Goal: Task Accomplishment & Management: Manage account settings

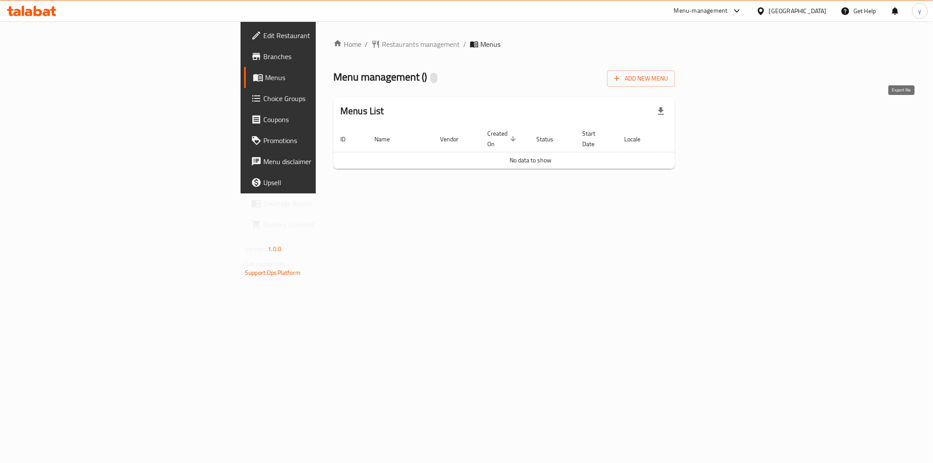
click at [666, 114] on icon "button" at bounding box center [661, 111] width 11 height 11
click at [668, 80] on span "Add New Menu" at bounding box center [641, 78] width 54 height 11
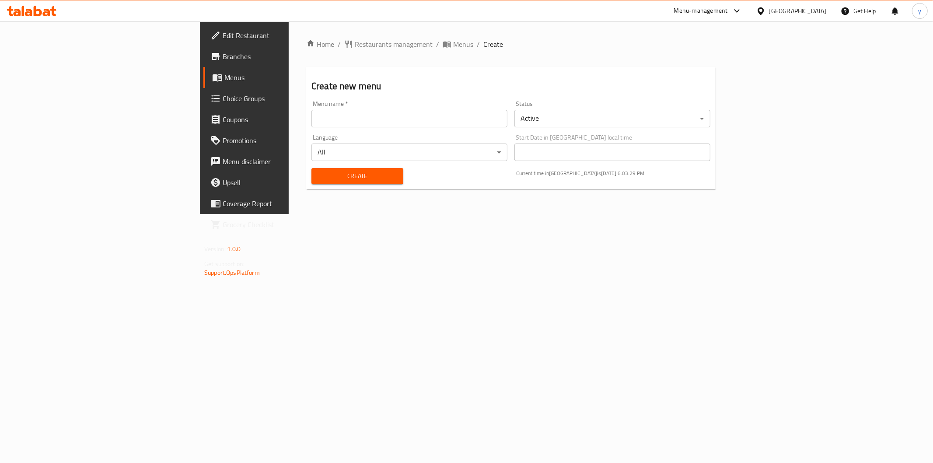
click at [407, 115] on input "text" at bounding box center [410, 119] width 196 height 18
type input "غ"
type input "yousf e"
click at [319, 179] on span "Create" at bounding box center [358, 176] width 78 height 11
click at [443, 44] on icon "breadcrumb" at bounding box center [447, 44] width 9 height 9
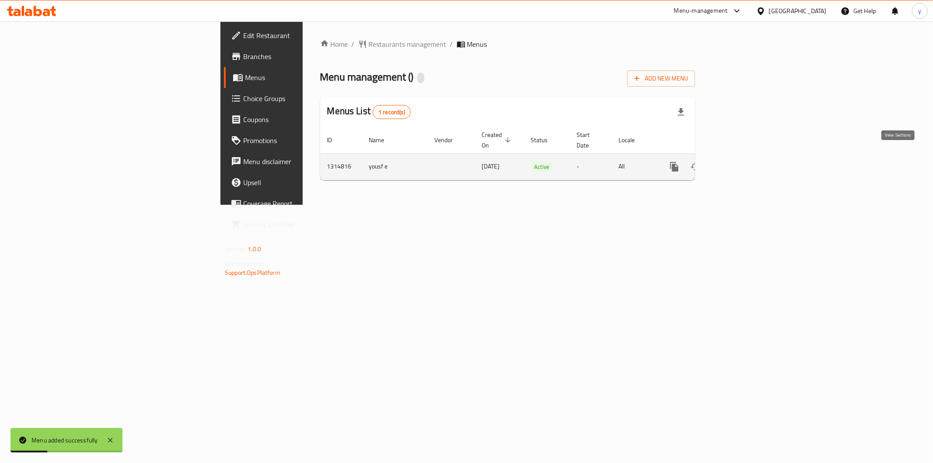
click at [743, 161] on icon "enhanced table" at bounding box center [738, 166] width 11 height 11
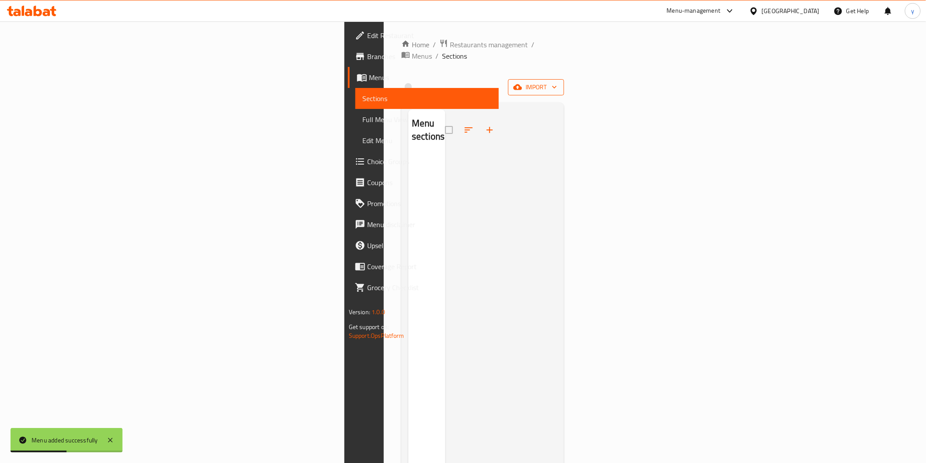
click at [557, 82] on span "import" at bounding box center [536, 87] width 42 height 11
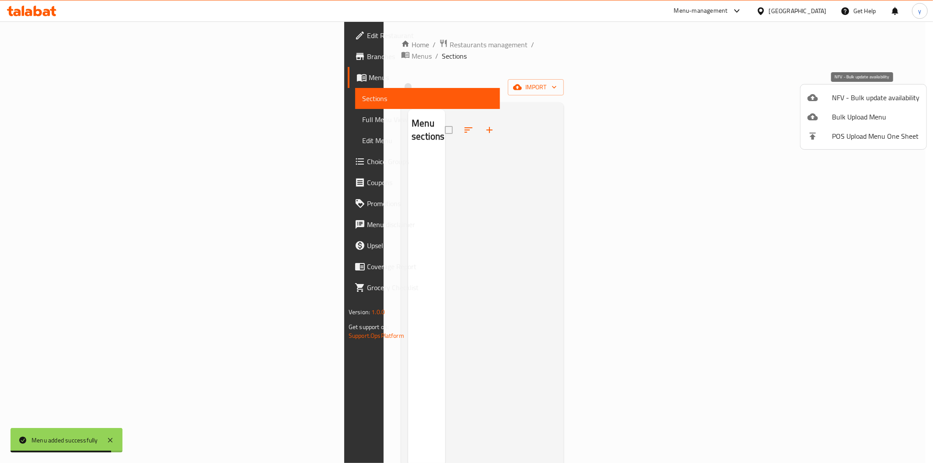
click at [872, 98] on span "NFV - Bulk update availability" at bounding box center [876, 97] width 88 height 11
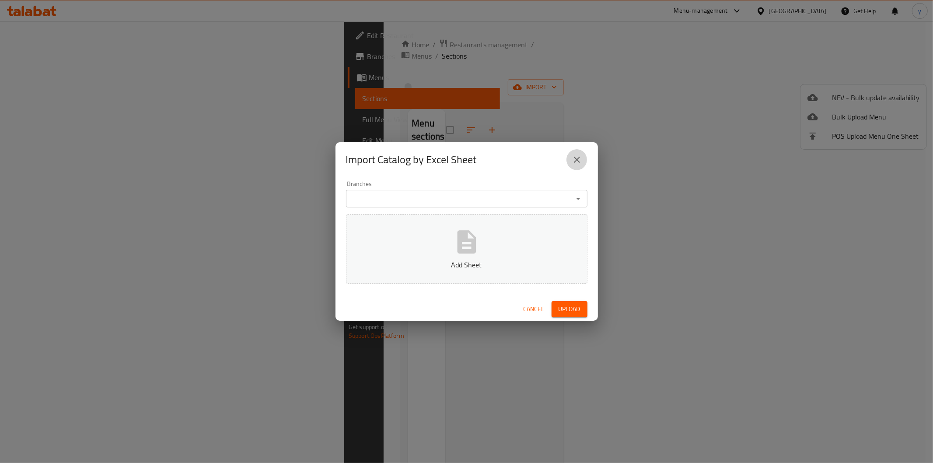
click at [572, 161] on icon "close" at bounding box center [577, 159] width 11 height 11
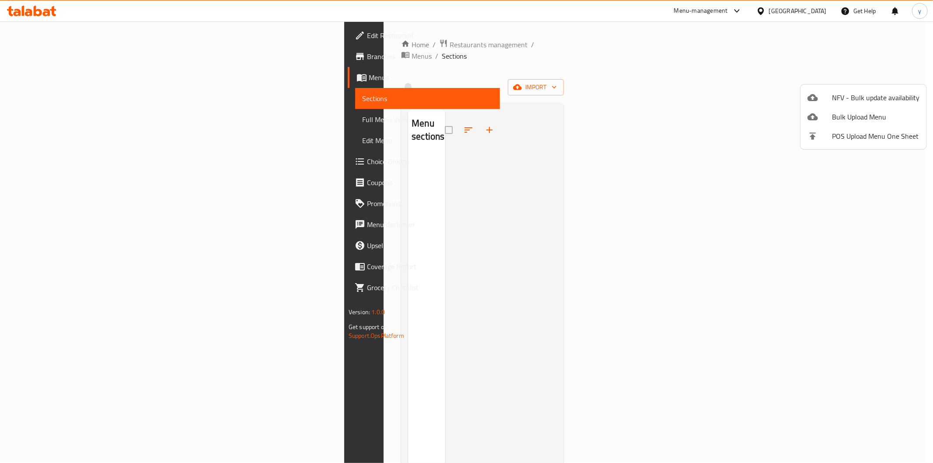
click at [895, 179] on div at bounding box center [466, 231] width 933 height 463
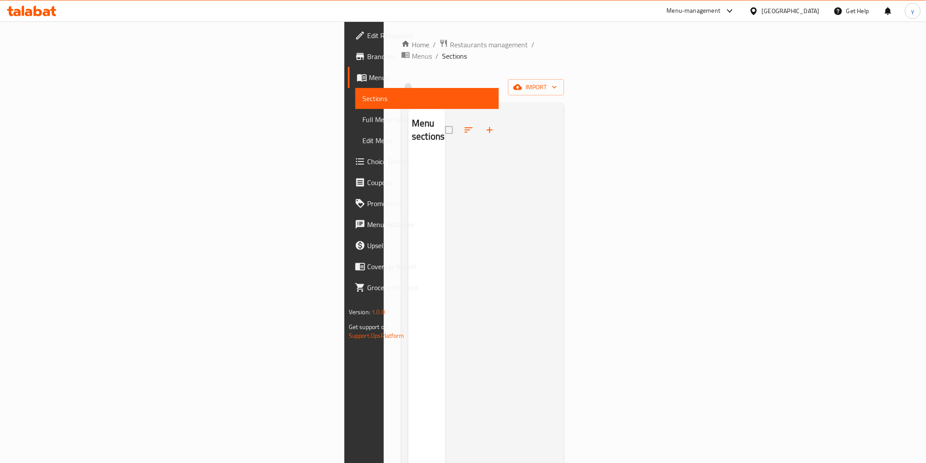
click at [564, 85] on div "Home / Restaurants management / Menus / Sections import Menu sections" at bounding box center [482, 309] width 163 height 540
click at [564, 81] on button "import" at bounding box center [536, 87] width 56 height 16
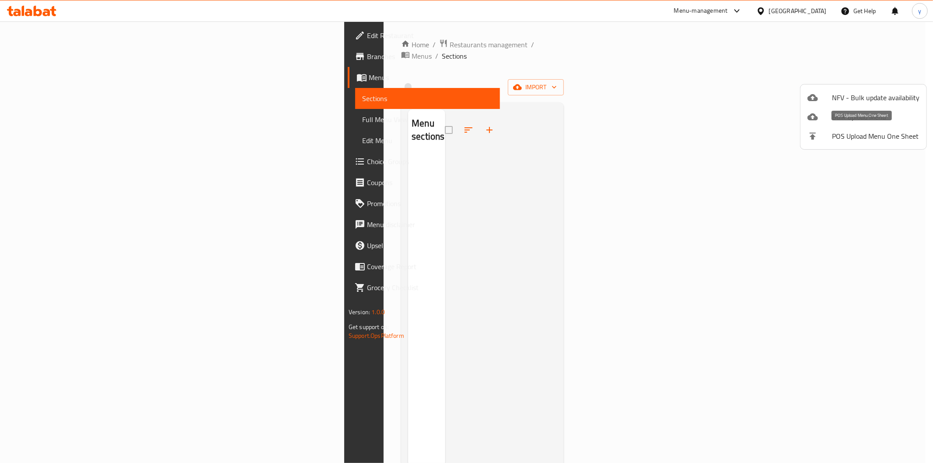
click at [885, 134] on span "POS Upload Menu One Sheet" at bounding box center [876, 136] width 88 height 11
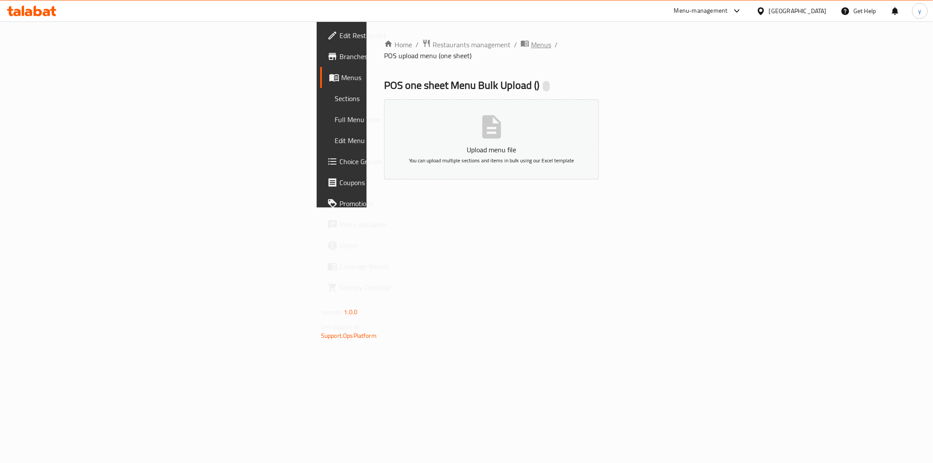
click at [531, 40] on span "Menus" at bounding box center [541, 44] width 20 height 11
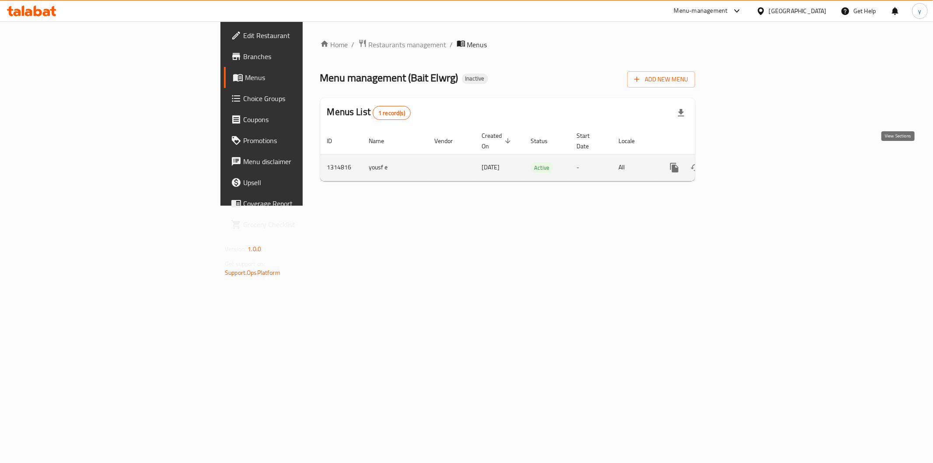
click at [743, 162] on icon "enhanced table" at bounding box center [738, 167] width 11 height 11
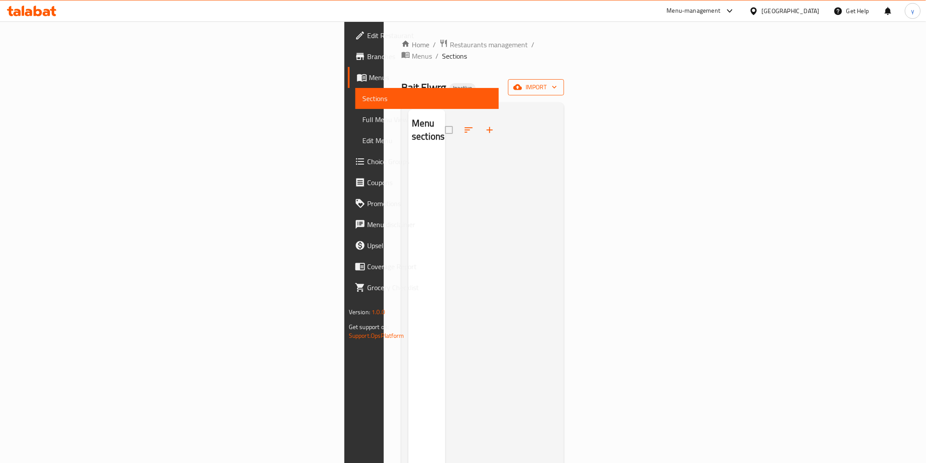
click at [559, 83] on icon "button" at bounding box center [554, 87] width 9 height 9
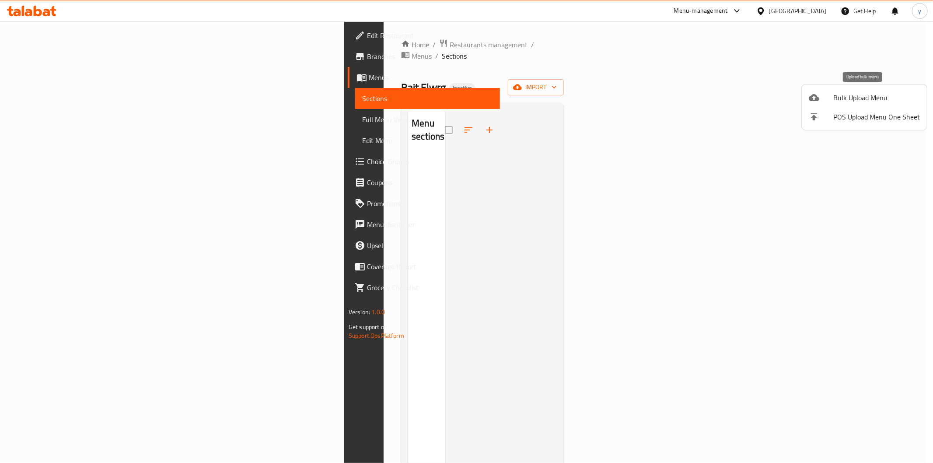
click at [884, 101] on span "Bulk Upload Menu" at bounding box center [877, 97] width 87 height 11
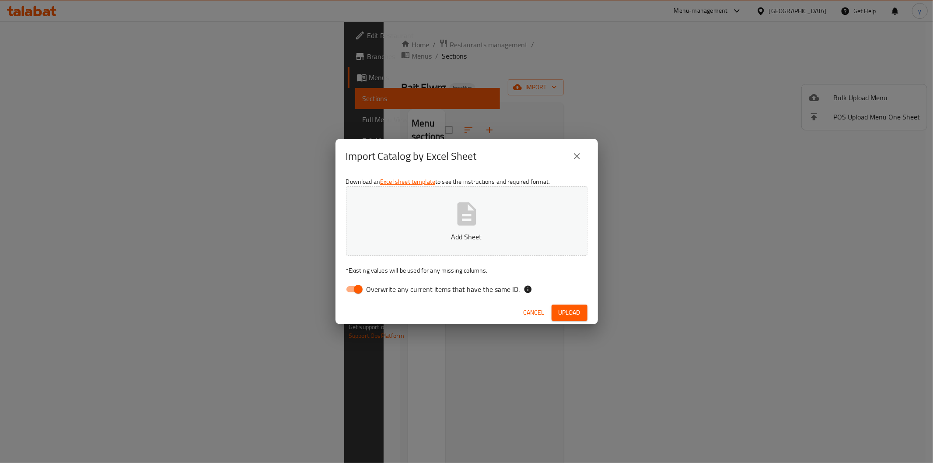
click at [407, 284] on span "Overwrite any current items that have the same ID." at bounding box center [444, 289] width 154 height 11
click at [383, 284] on input "Overwrite any current items that have the same ID." at bounding box center [358, 289] width 50 height 17
checkbox input "false"
click at [445, 231] on p "Add Sheet" at bounding box center [467, 236] width 214 height 11
click at [574, 313] on span "Upload" at bounding box center [570, 312] width 22 height 11
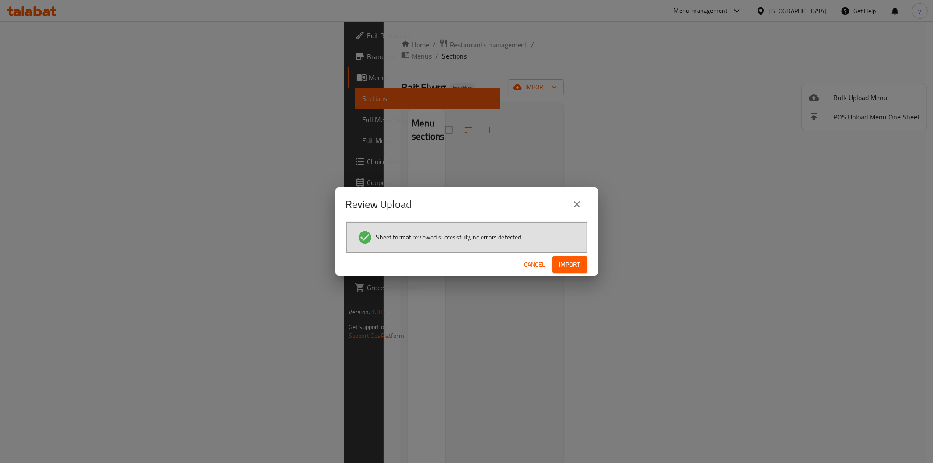
click at [578, 265] on span "Import" at bounding box center [570, 264] width 21 height 11
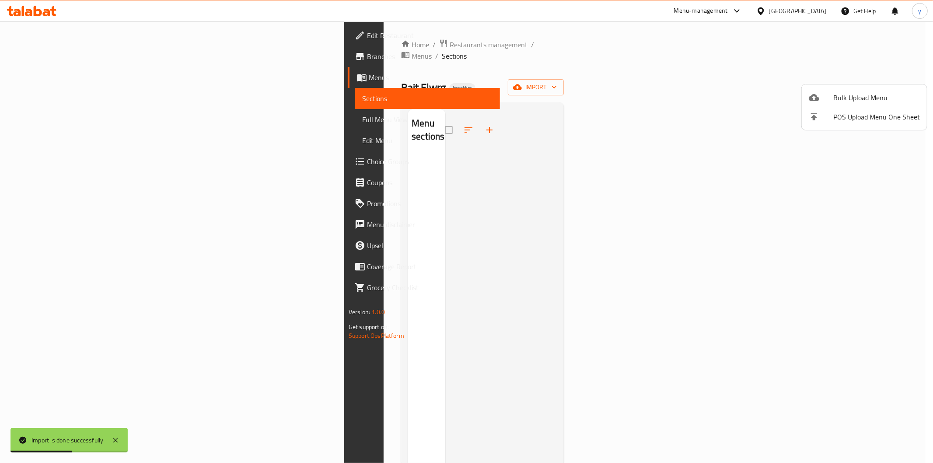
click at [767, 152] on div at bounding box center [466, 231] width 933 height 463
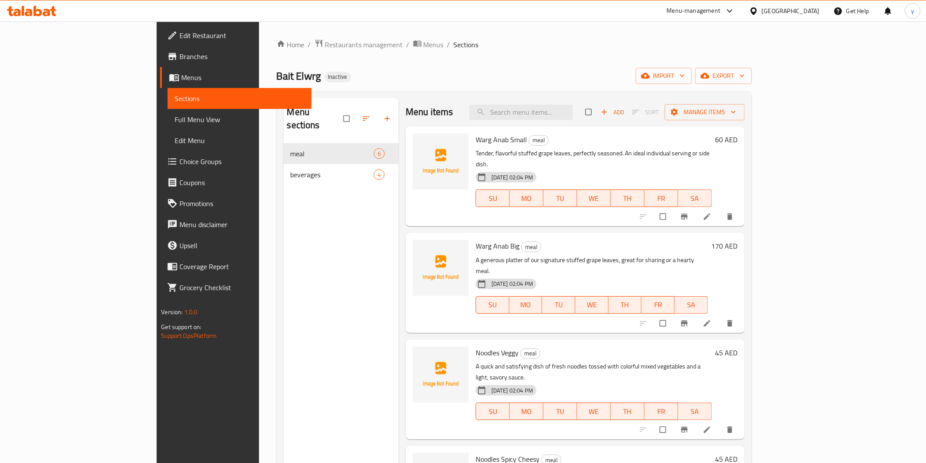
click at [712, 212] on icon at bounding box center [707, 216] width 9 height 9
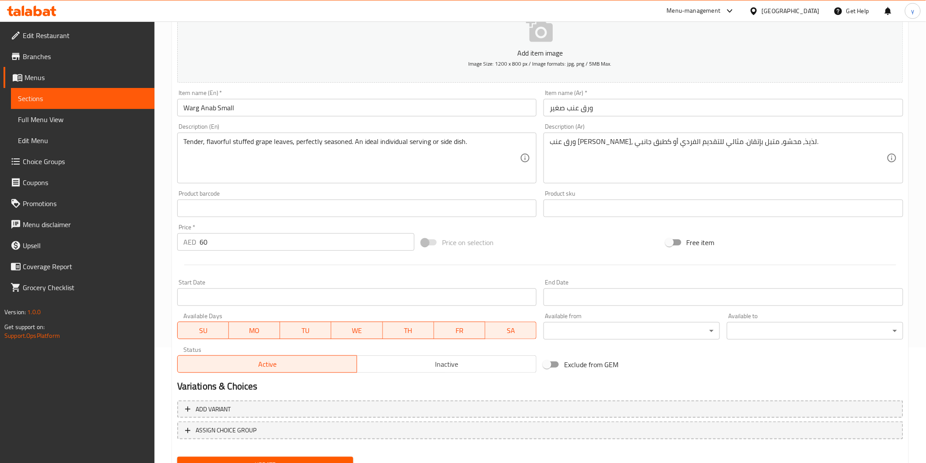
scroll to position [154, 0]
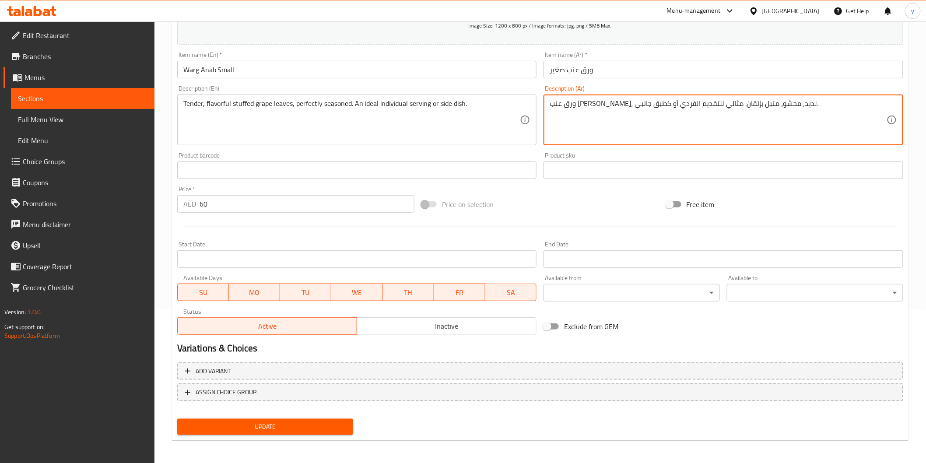
drag, startPoint x: 694, startPoint y: 106, endPoint x: 699, endPoint y: 107, distance: 4.5
click at [699, 107] on textarea "ورق عنب [PERSON_NAME]، لذيذ، محشو، متبل بإتقان. مثالي للتقديم الفردي أو كطبق جا…" at bounding box center [718, 120] width 337 height 42
click at [699, 119] on textarea "ورق عنب [PERSON_NAME]، لذيذ، محشو، متبل بإتقان. مثالي للتقديم الفردي أو كطبق جا…" at bounding box center [718, 120] width 337 height 42
click at [715, 112] on textarea "ورق عنب [PERSON_NAME]، لذيذ، محشو، متبل بإتقان. مثالي للتقديم الفردي أو كطبق جا…" at bounding box center [718, 120] width 337 height 42
click at [715, 104] on textarea "ورق عنب [PERSON_NAME]، لذيذ، محشو، متبل بإتقان. مثالي للتقديم الفردي أو كطبق جا…" at bounding box center [718, 120] width 337 height 42
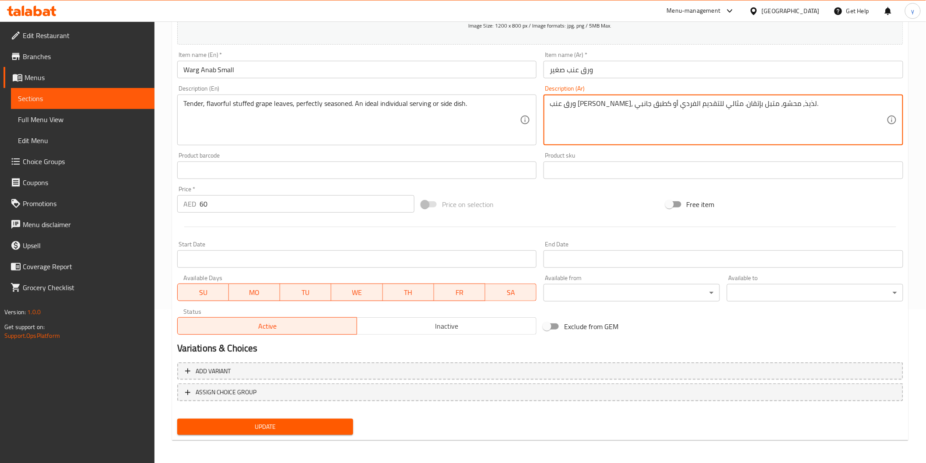
click at [715, 104] on textarea "ورق عنب [PERSON_NAME]، لذيذ، محشو، متبل بإتقان. مثالي للتقديم الفردي أو كطبق جا…" at bounding box center [718, 120] width 337 height 42
drag, startPoint x: 715, startPoint y: 104, endPoint x: 707, endPoint y: 105, distance: 7.6
click at [707, 105] on textarea "ورق عنب [PERSON_NAME]، لذيذ، محشو، متبل بإتقان. مثالي للتقديم الفردي أو كطبق جا…" at bounding box center [718, 120] width 337 height 42
type textarea "ورق عنب [PERSON_NAME]، لذيذ،، متبل بإتقان. مثالي للتقديم الفردي أو كطبق جانبي."
click at [269, 427] on span "Update" at bounding box center [265, 426] width 162 height 11
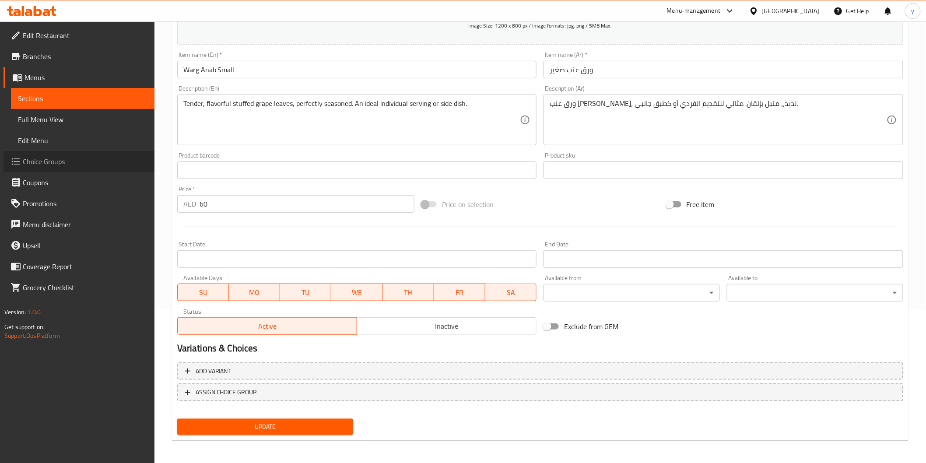
click at [73, 168] on link "Choice Groups" at bounding box center [79, 161] width 151 height 21
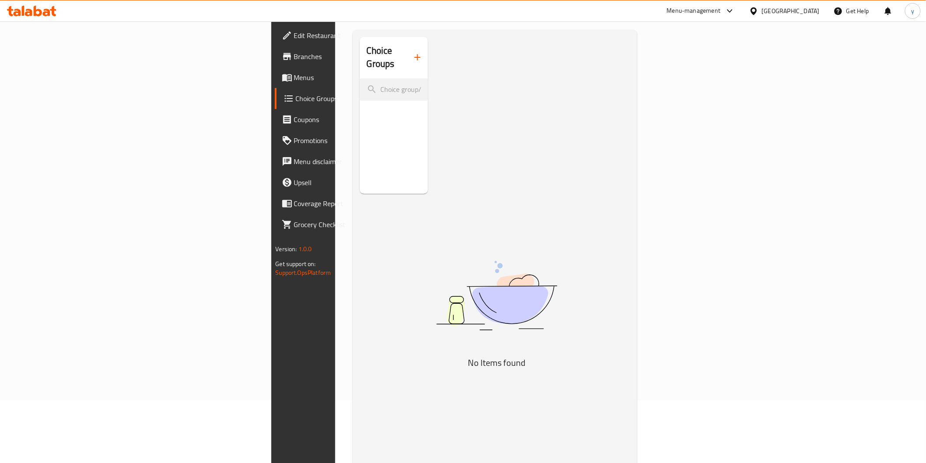
scroll to position [27, 0]
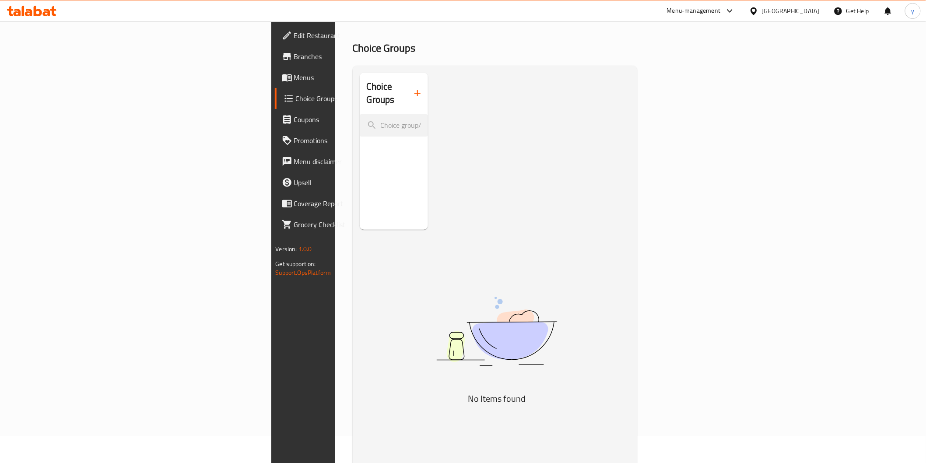
click at [407, 83] on button "button" at bounding box center [417, 93] width 21 height 21
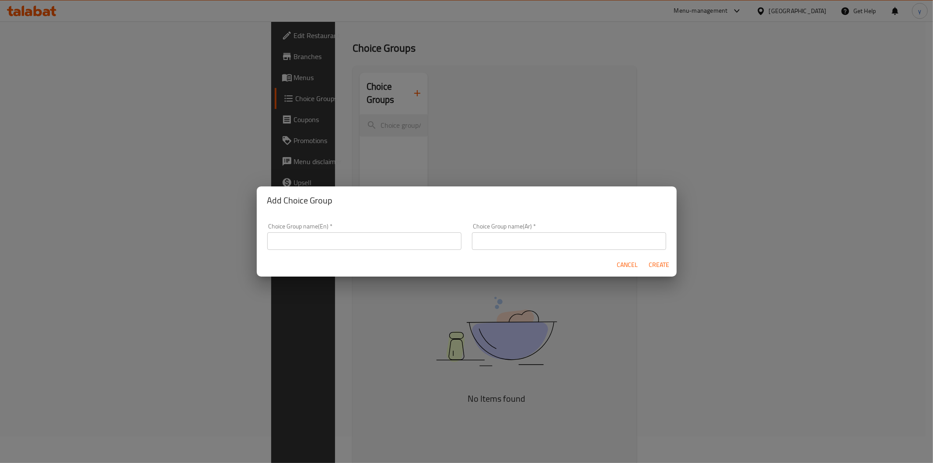
click at [383, 235] on input "text" at bounding box center [364, 241] width 194 height 18
type input "h"
type input "your choosie of"
drag, startPoint x: 553, startPoint y: 234, endPoint x: 554, endPoint y: 238, distance: 4.5
click at [553, 234] on input "text" at bounding box center [569, 241] width 194 height 18
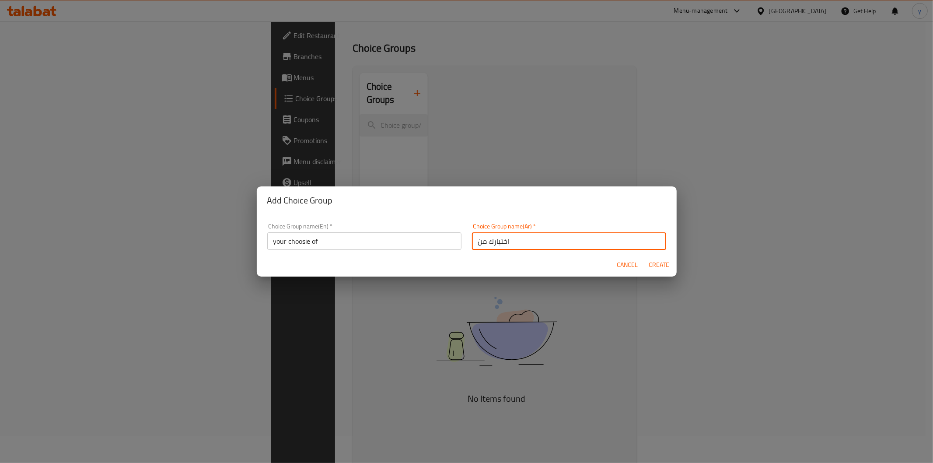
type input "اختيارك من"
click at [659, 267] on span "Create" at bounding box center [659, 264] width 21 height 11
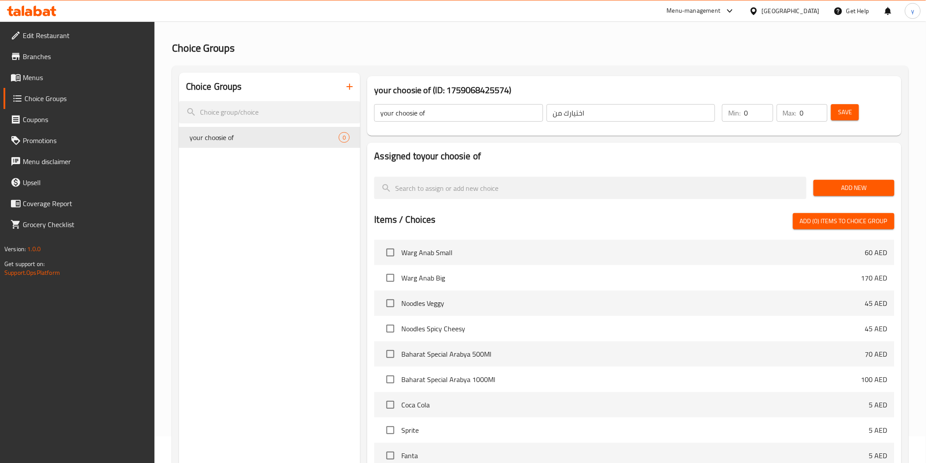
click at [854, 178] on div "Add New" at bounding box center [854, 187] width 88 height 29
click at [854, 184] on span "Add New" at bounding box center [853, 187] width 67 height 11
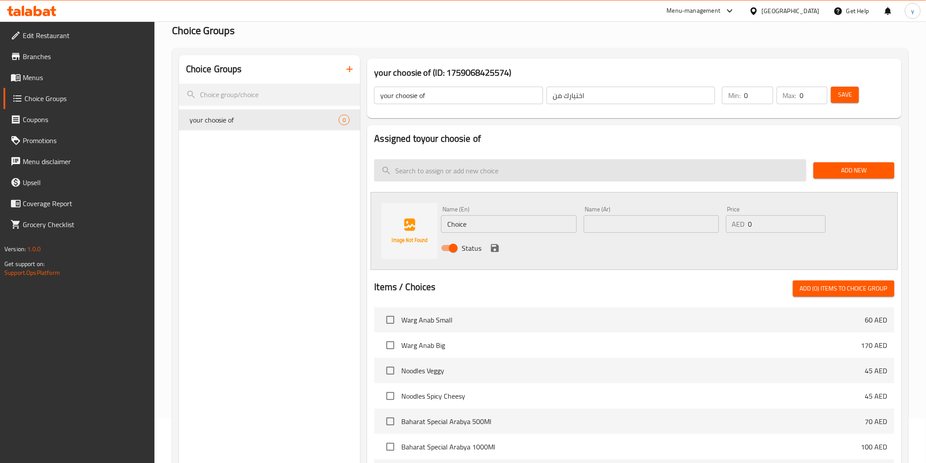
scroll to position [49, 0]
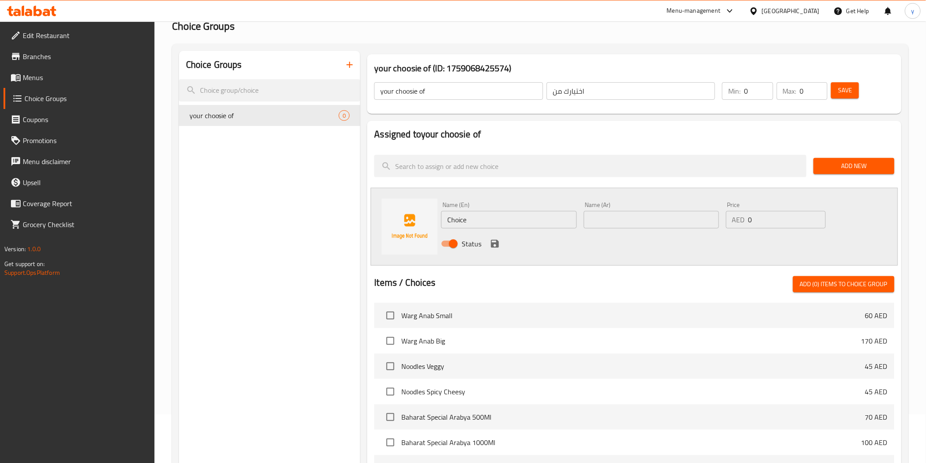
click at [477, 219] on input "Choice" at bounding box center [508, 220] width 135 height 18
click at [508, 221] on input "text" at bounding box center [508, 220] width 135 height 18
type input "ة"
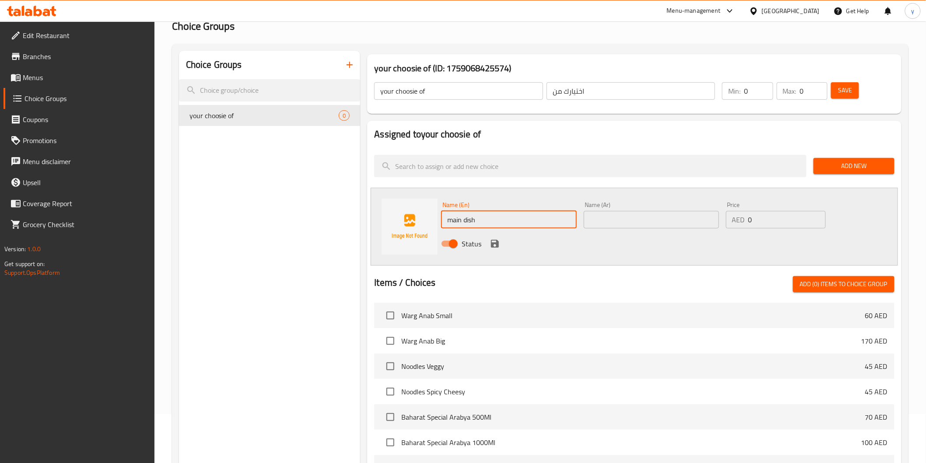
type input "main dish"
click at [635, 221] on input "text" at bounding box center [651, 220] width 135 height 18
click at [511, 219] on input "main dish" at bounding box center [508, 220] width 135 height 18
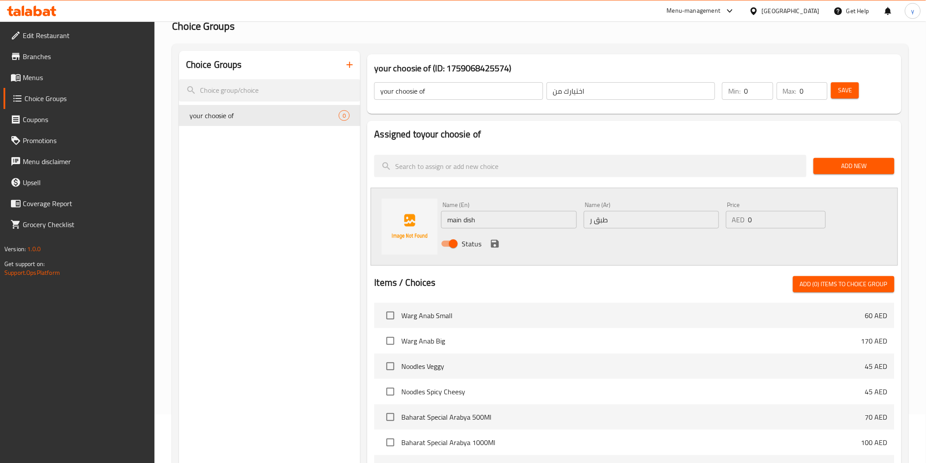
click at [623, 213] on input "طبق ر" at bounding box center [651, 220] width 135 height 18
paste input "ئيسي"
type input "طبق رئيسي"
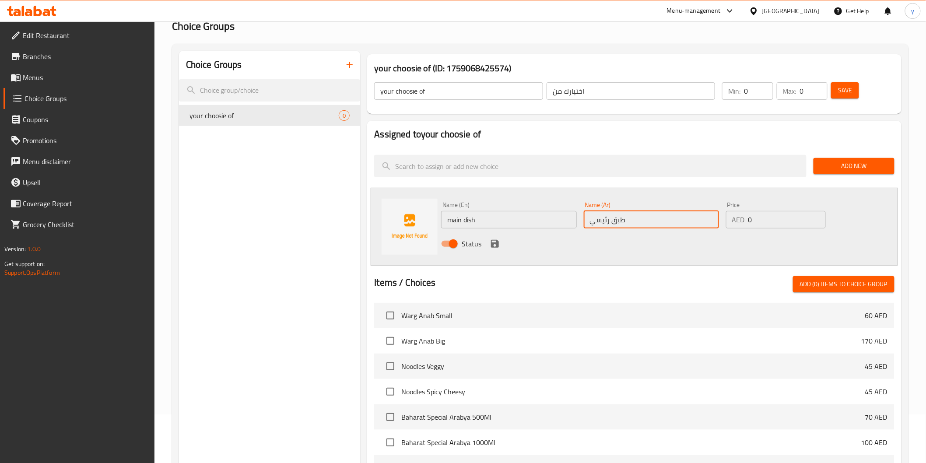
click at [754, 89] on input "0" at bounding box center [758, 91] width 29 height 18
type input "1"
click at [812, 90] on input "0" at bounding box center [814, 91] width 28 height 18
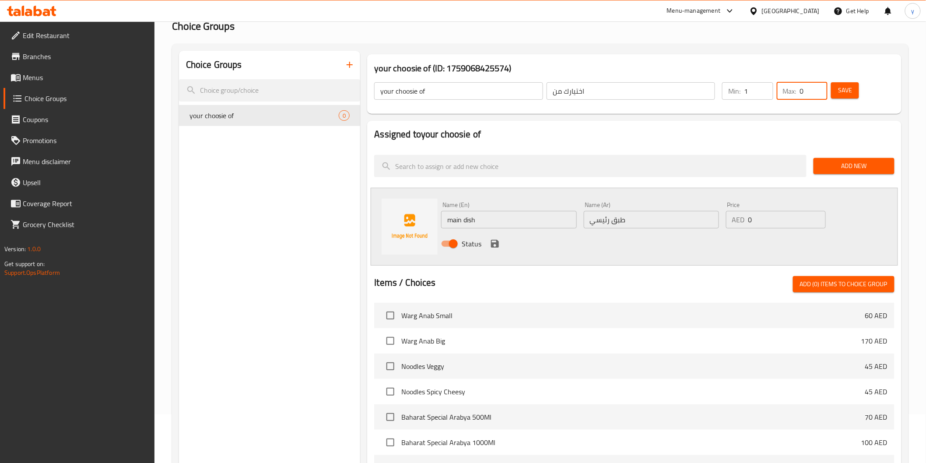
click at [812, 90] on input "0" at bounding box center [814, 91] width 28 height 18
click at [812, 90] on input "01" at bounding box center [814, 91] width 28 height 18
type input "1"
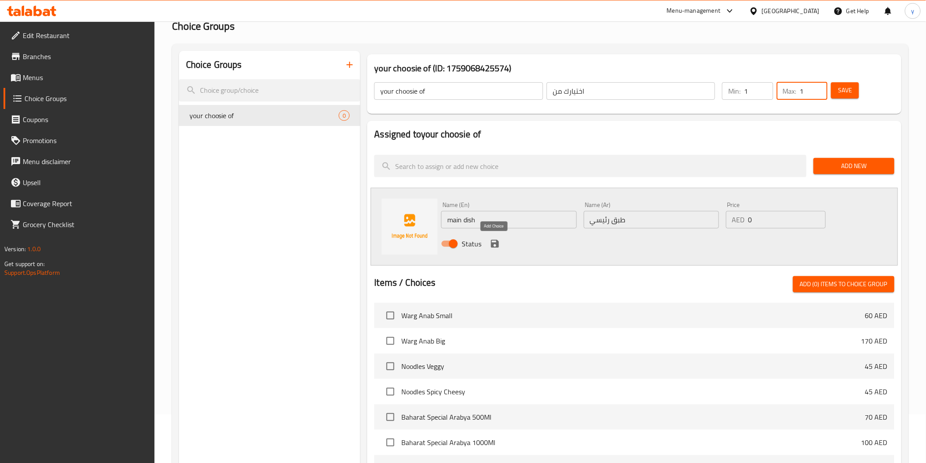
click at [491, 248] on icon "save" at bounding box center [495, 243] width 11 height 11
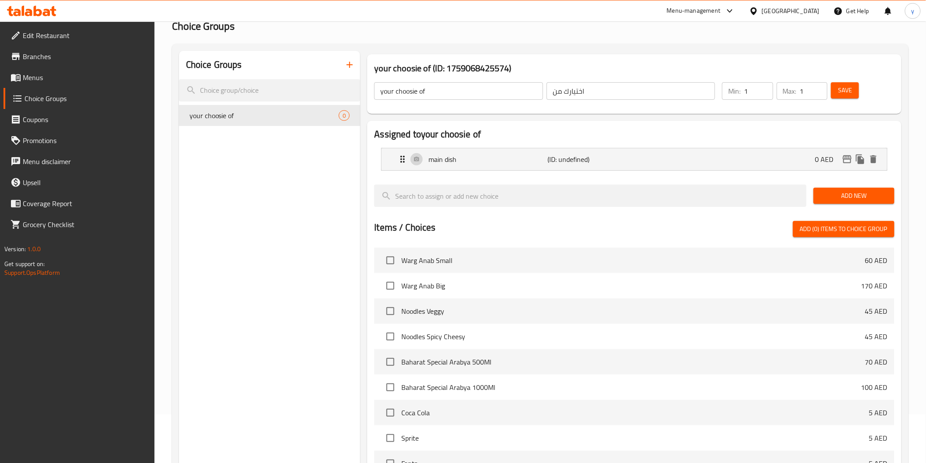
click at [845, 193] on span "Add New" at bounding box center [853, 195] width 67 height 11
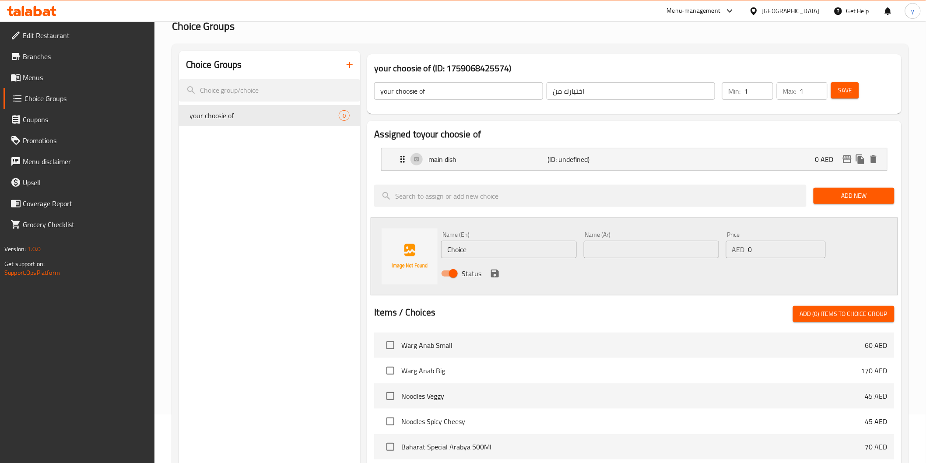
click at [519, 242] on input "Choice" at bounding box center [508, 250] width 135 height 18
click at [498, 248] on input "Choice" at bounding box center [508, 250] width 135 height 18
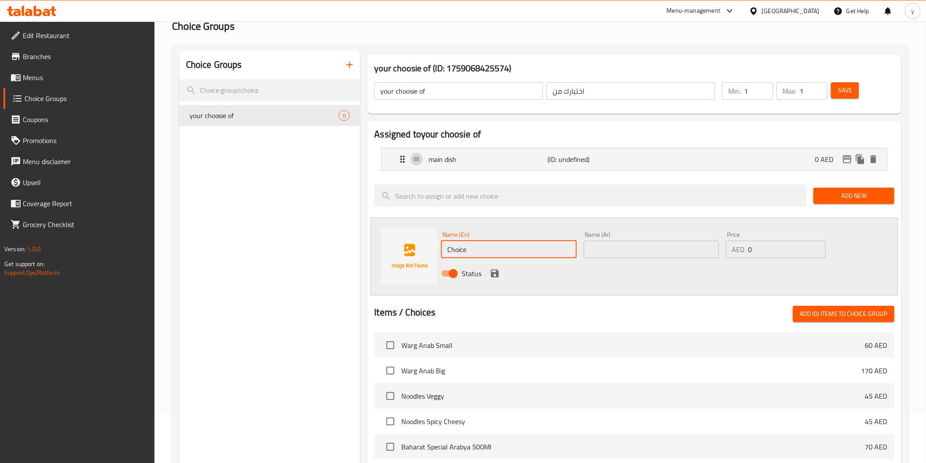
click at [498, 248] on input "Choice" at bounding box center [508, 250] width 135 height 18
type input "س"
type input "side dish"
click at [604, 260] on div "Name (Ar) Name (Ar)" at bounding box center [651, 245] width 142 height 34
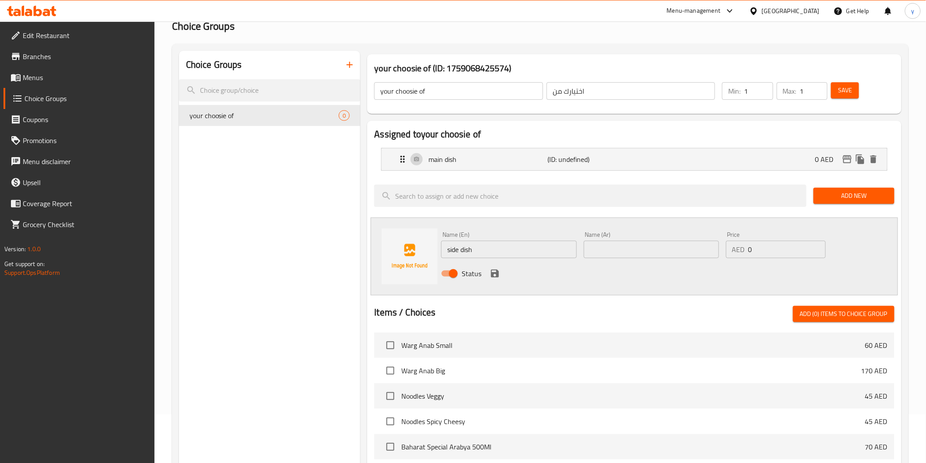
click at [618, 250] on input "text" at bounding box center [651, 250] width 135 height 18
type input "طبق جانبي"
click at [493, 270] on icon "save" at bounding box center [495, 273] width 11 height 11
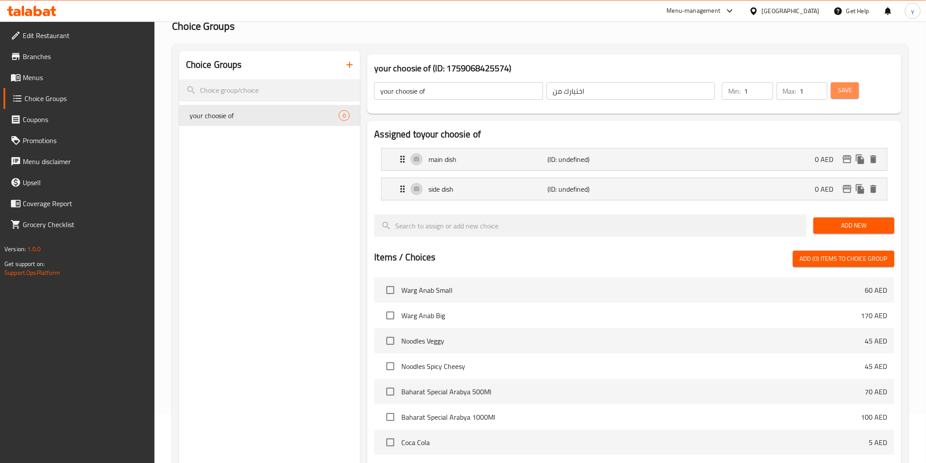
click at [856, 93] on button "Save" at bounding box center [845, 90] width 28 height 16
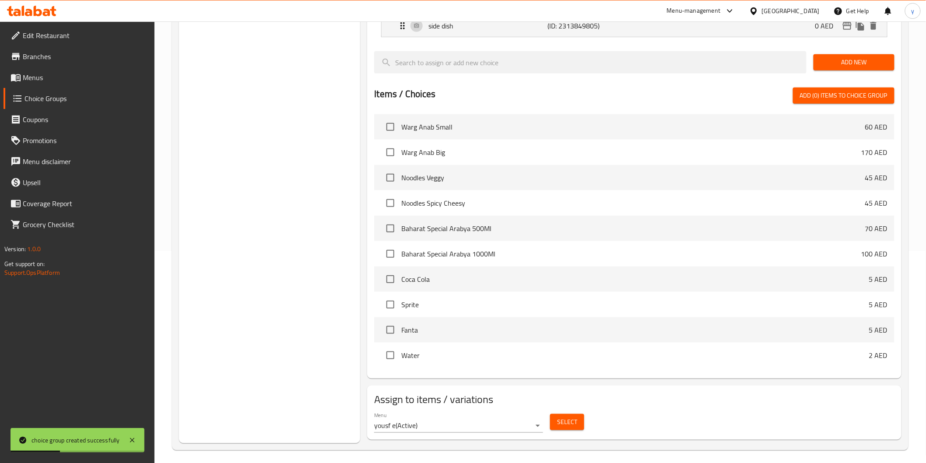
scroll to position [216, 0]
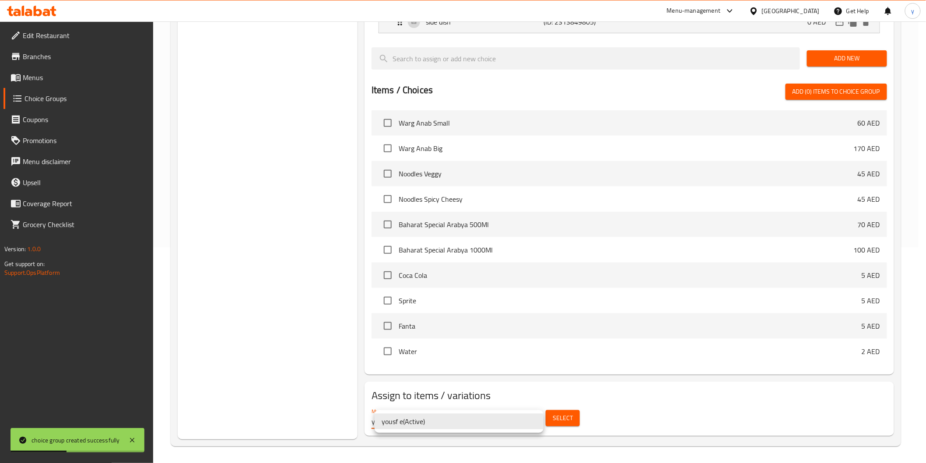
click at [508, 247] on body "choice group created successfully ​ Menu-management United Arab Emirates Get He…" at bounding box center [463, 27] width 926 height 442
click at [495, 425] on li "yousf e ( Active )" at bounding box center [459, 422] width 169 height 16
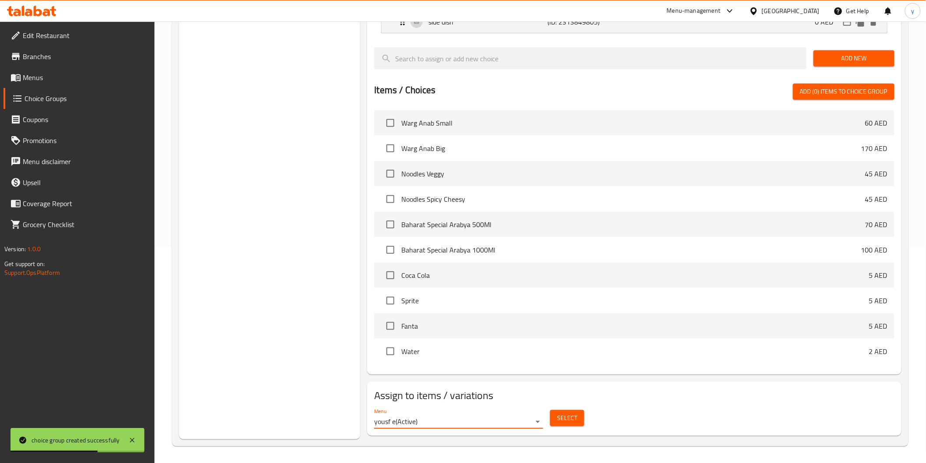
click at [574, 413] on span "Select" at bounding box center [567, 418] width 20 height 11
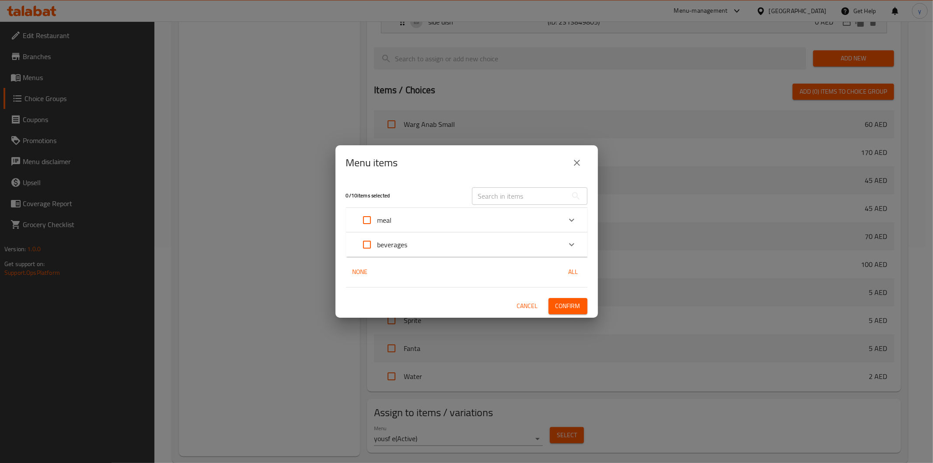
click at [575, 222] on icon "Expand" at bounding box center [572, 220] width 11 height 11
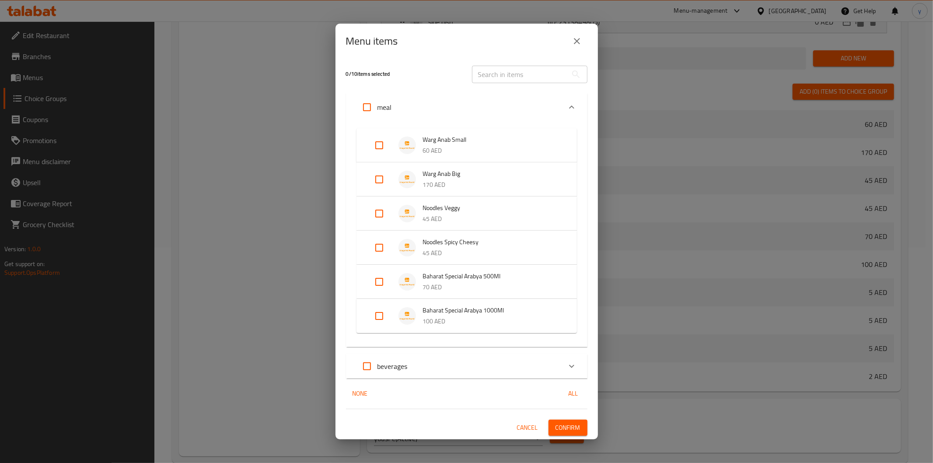
click at [445, 141] on span "Warg Anab Small" at bounding box center [491, 139] width 137 height 11
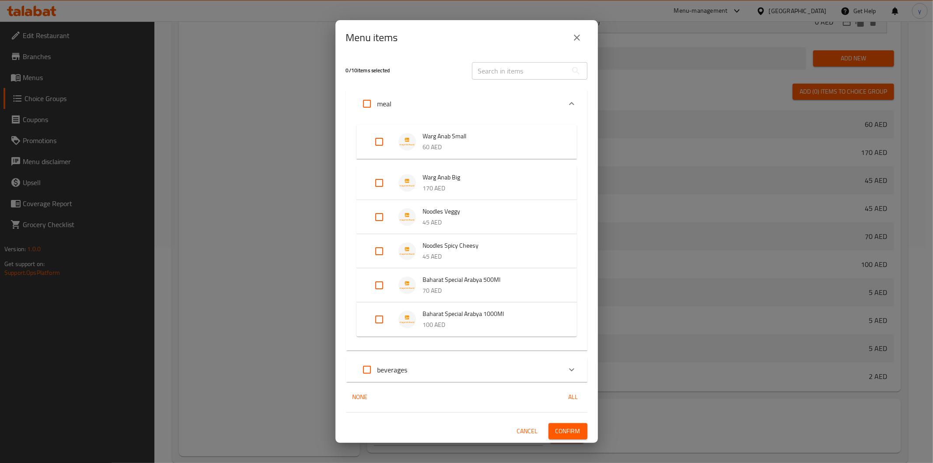
drag, startPoint x: 377, startPoint y: 146, endPoint x: 382, endPoint y: 146, distance: 4.8
click at [377, 146] on input "Expand" at bounding box center [379, 141] width 21 height 21
checkbox input "true"
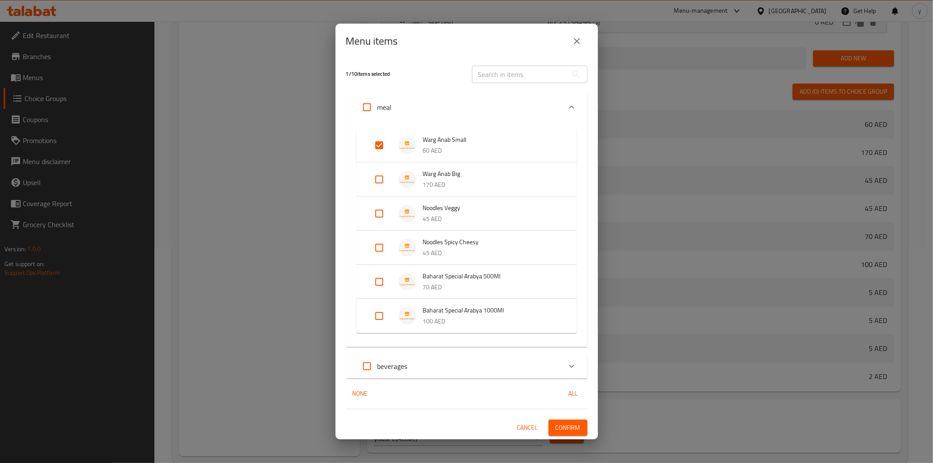
click at [567, 424] on span "Confirm" at bounding box center [568, 427] width 25 height 11
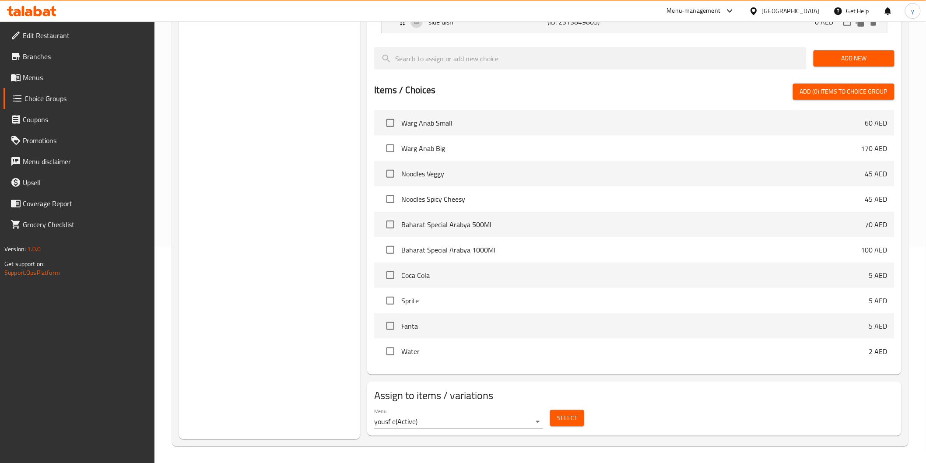
click at [63, 30] on span "Edit Restaurant" at bounding box center [85, 35] width 125 height 11
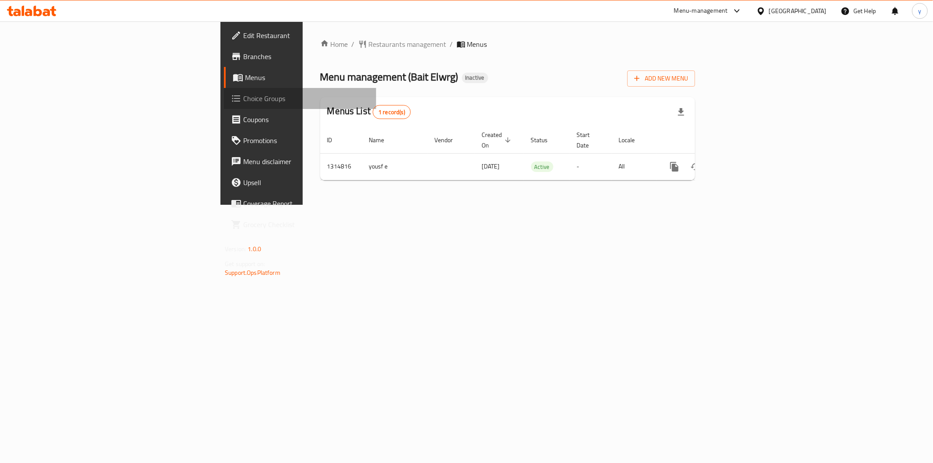
click at [224, 106] on link "Choice Groups" at bounding box center [300, 98] width 152 height 21
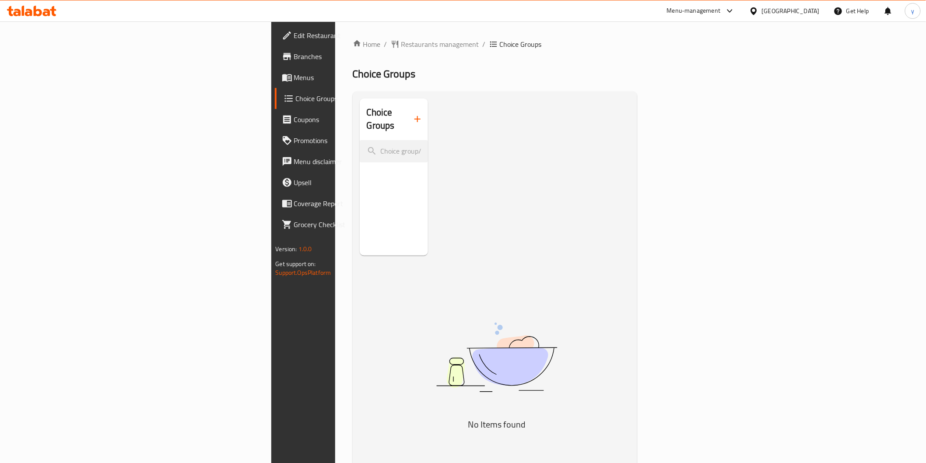
click at [294, 72] on span "Menus" at bounding box center [356, 77] width 125 height 11
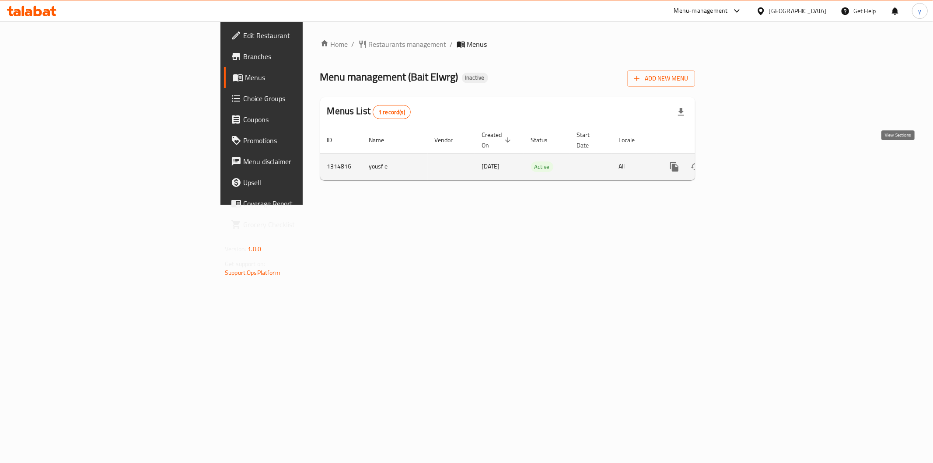
click at [743, 161] on icon "enhanced table" at bounding box center [738, 166] width 11 height 11
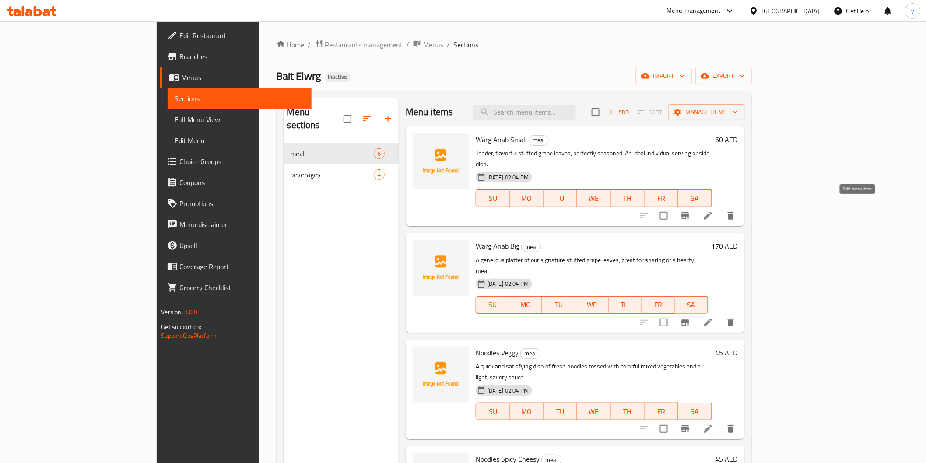
click at [713, 210] on icon at bounding box center [708, 215] width 11 height 11
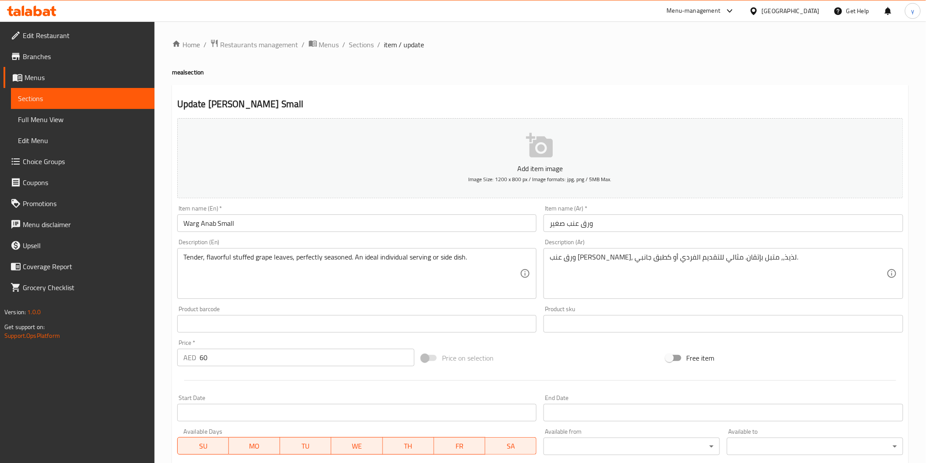
click at [69, 32] on span "Edit Restaurant" at bounding box center [85, 35] width 125 height 11
click at [68, 36] on span "Edit Restaurant" at bounding box center [85, 35] width 125 height 11
